Goal: Information Seeking & Learning: Understand process/instructions

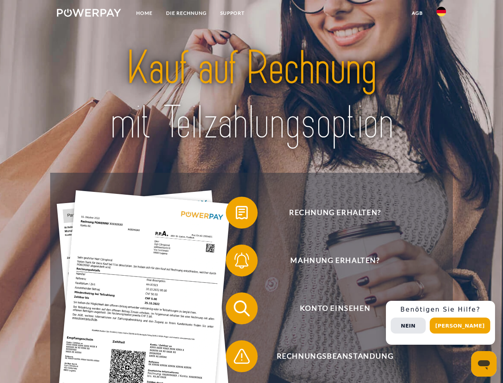
click at [89, 14] on img at bounding box center [89, 13] width 64 height 8
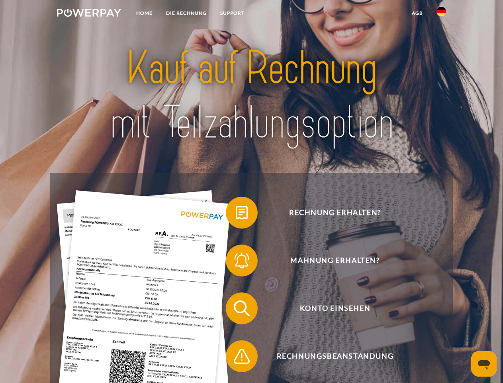
click at [442, 14] on img at bounding box center [442, 12] width 10 height 10
click at [417, 13] on link "agb" at bounding box center [417, 13] width 25 height 14
click at [236, 214] on span at bounding box center [230, 213] width 40 height 40
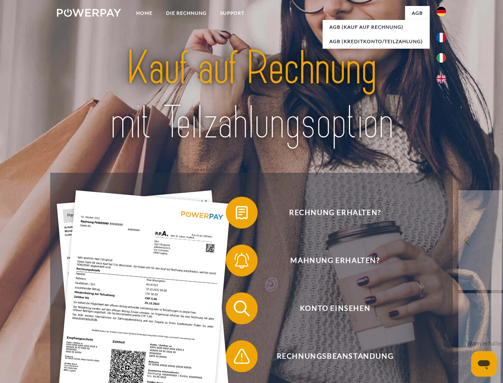
click at [236, 262] on div "Rechnung erhalten? Mahnung erhalten? Konto einsehen" at bounding box center [251, 332] width 403 height 319
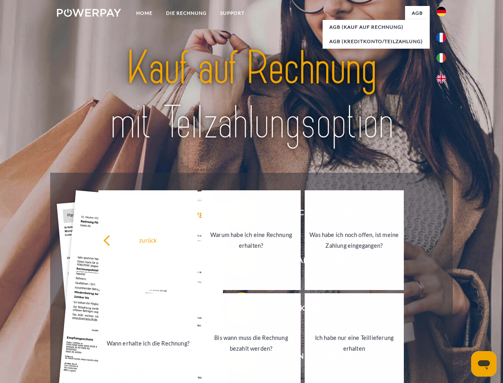
click at [236, 310] on link "Bis wann muss die Rechnung bezahlt werden?" at bounding box center [251, 343] width 99 height 100
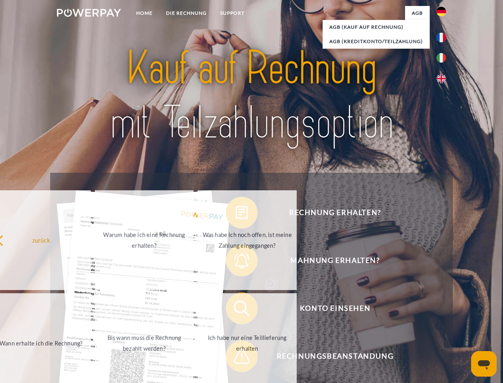
click at [236, 358] on div "Rechnung erhalten? Mahnung erhalten? Konto einsehen" at bounding box center [251, 332] width 403 height 319
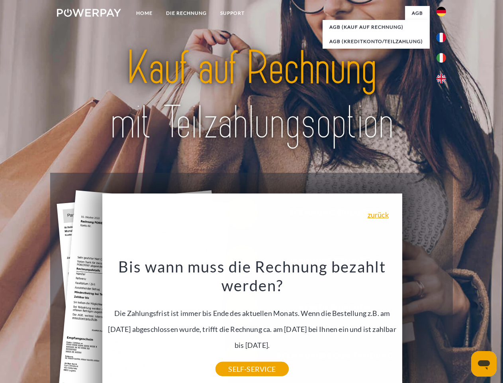
click at [444, 322] on div "Rechnung erhalten? Mahnung erhalten? Konto einsehen" at bounding box center [251, 332] width 403 height 319
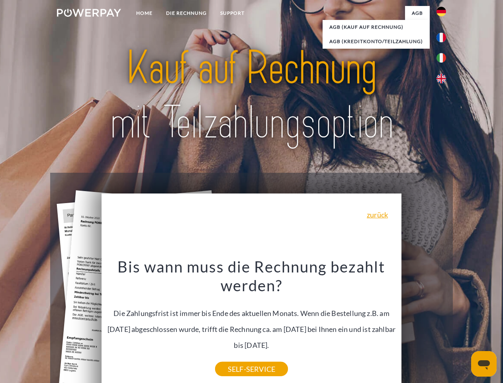
click at [424, 324] on span "Konto einsehen" at bounding box center [335, 308] width 195 height 32
click at [463, 325] on header "Home DIE RECHNUNG SUPPORT" at bounding box center [251, 275] width 503 height 551
